Goal: Task Accomplishment & Management: Use online tool/utility

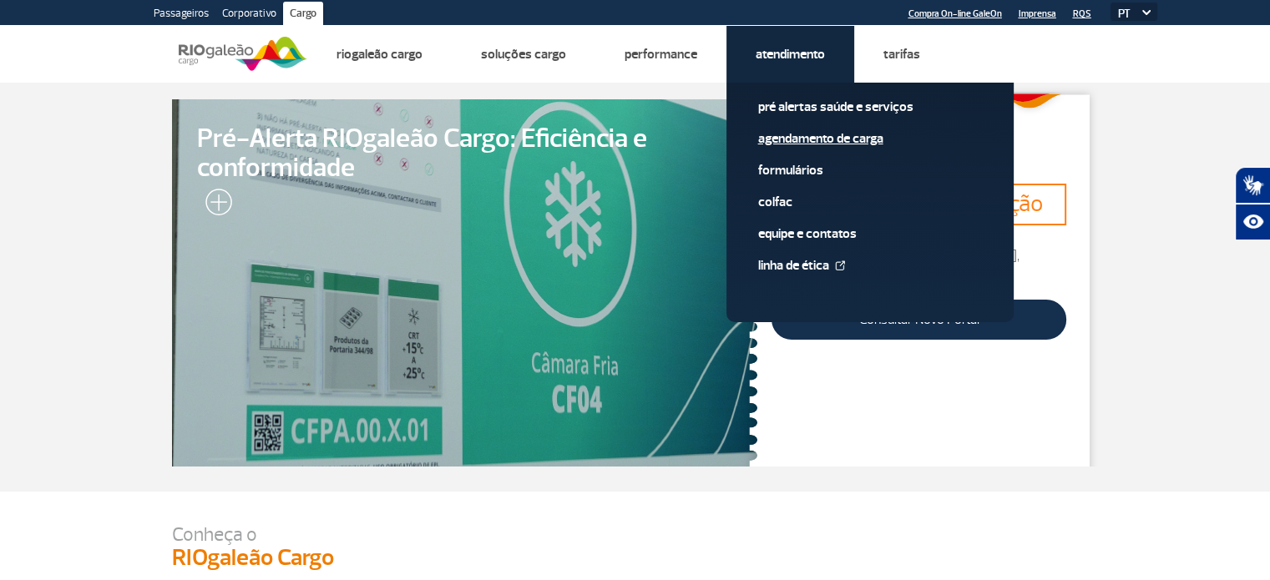
click at [818, 135] on link "Agendamento de Carga" at bounding box center [870, 138] width 224 height 18
click at [817, 132] on link "Agendamento de Carga" at bounding box center [870, 138] width 224 height 18
click at [816, 137] on link "Agendamento de Carga" at bounding box center [870, 138] width 224 height 18
click at [841, 142] on link "Agendamento de Carga" at bounding box center [870, 138] width 224 height 18
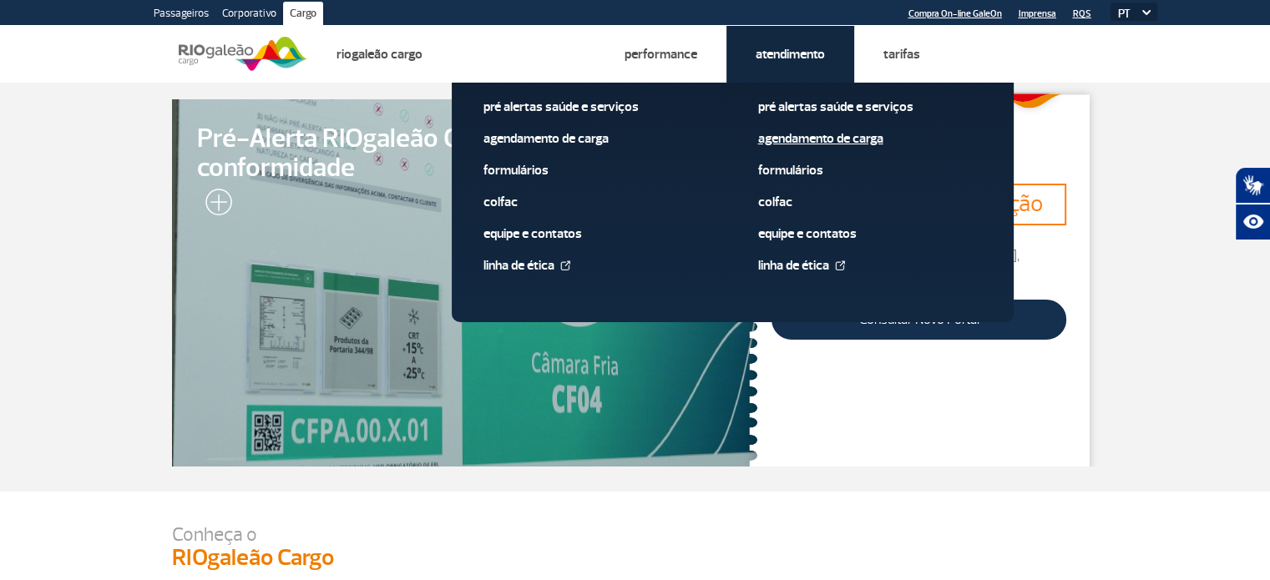
click at [829, 140] on link "Agendamento de Carga" at bounding box center [870, 138] width 224 height 18
